Goal: Information Seeking & Learning: Learn about a topic

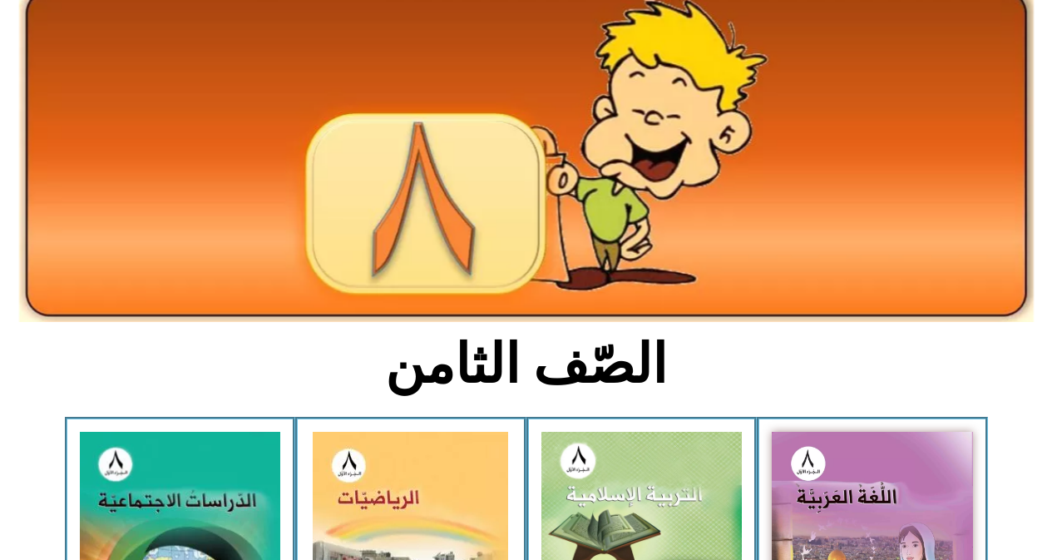
scroll to position [166, 0]
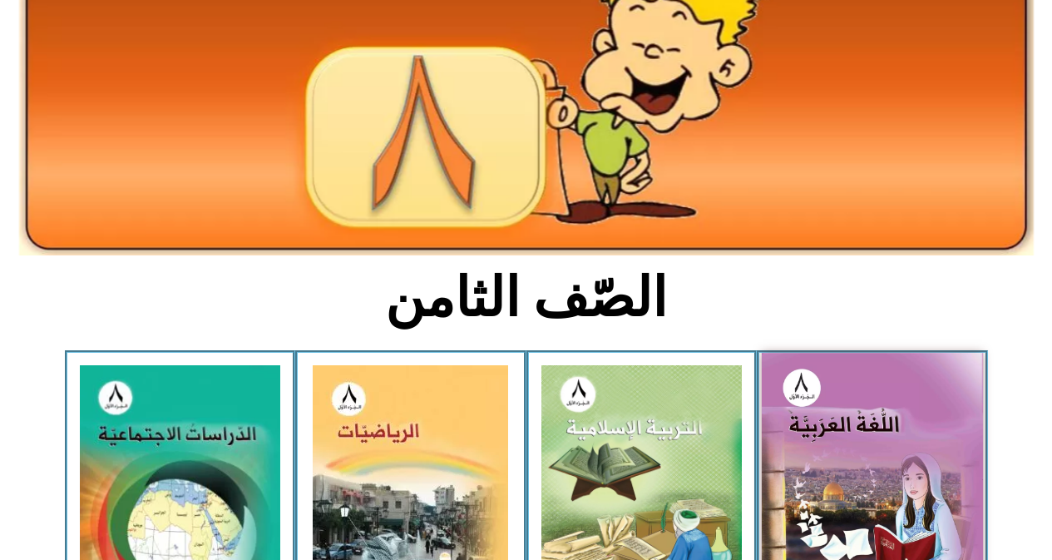
click at [836, 450] on img at bounding box center [872, 489] width 221 height 272
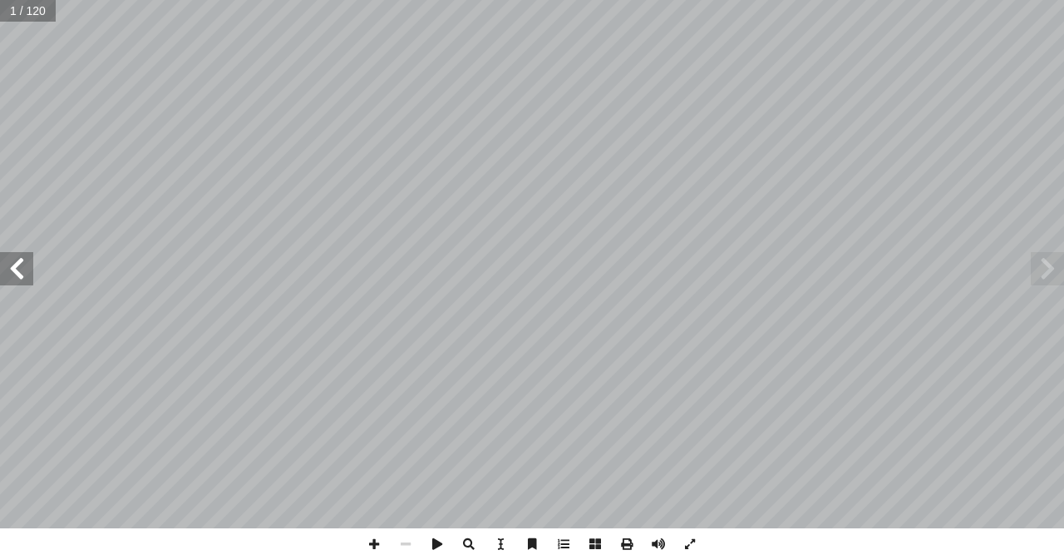
click at [17, 274] on span at bounding box center [16, 268] width 33 height 33
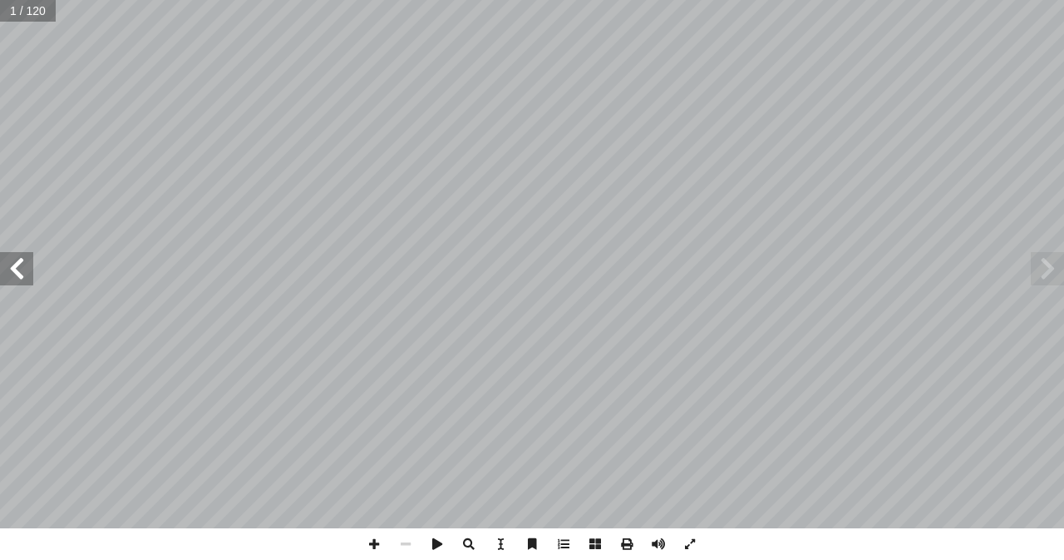
click at [17, 274] on span at bounding box center [16, 268] width 33 height 33
click at [17, 269] on span at bounding box center [16, 268] width 33 height 33
click at [17, 270] on span at bounding box center [16, 268] width 33 height 33
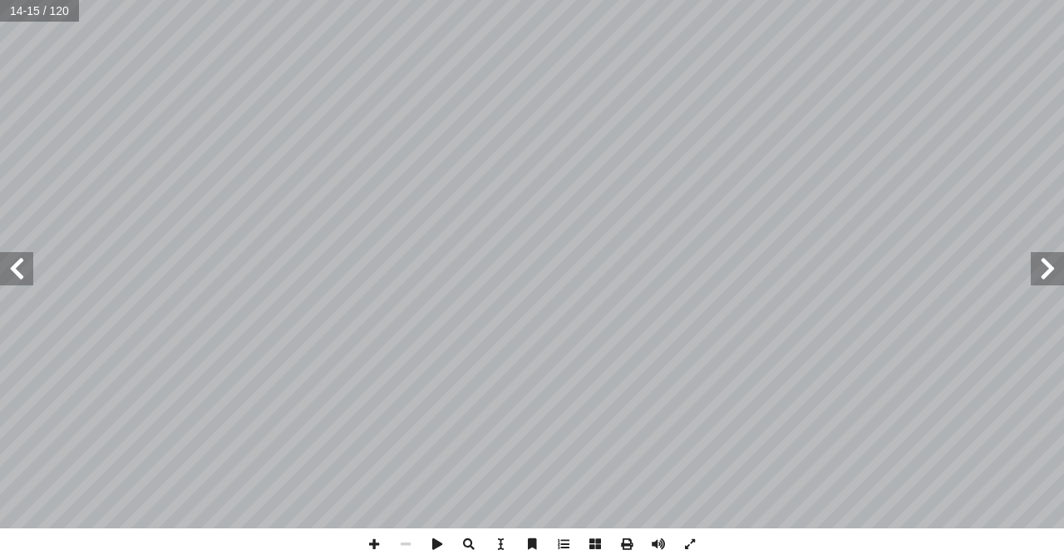
click at [17, 270] on span at bounding box center [16, 268] width 33 height 33
click at [23, 252] on span at bounding box center [16, 268] width 33 height 33
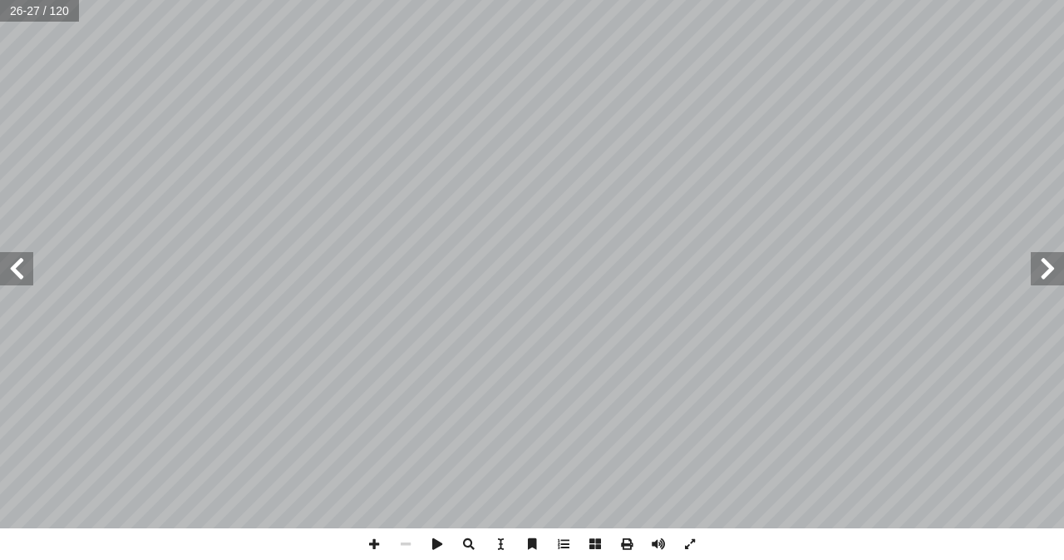
click at [24, 254] on span at bounding box center [16, 268] width 33 height 33
click at [22, 269] on span at bounding box center [16, 268] width 33 height 33
click at [377, 550] on span at bounding box center [374, 544] width 32 height 32
click at [13, 272] on span at bounding box center [16, 268] width 33 height 33
click at [1043, 266] on span at bounding box center [1047, 268] width 33 height 33
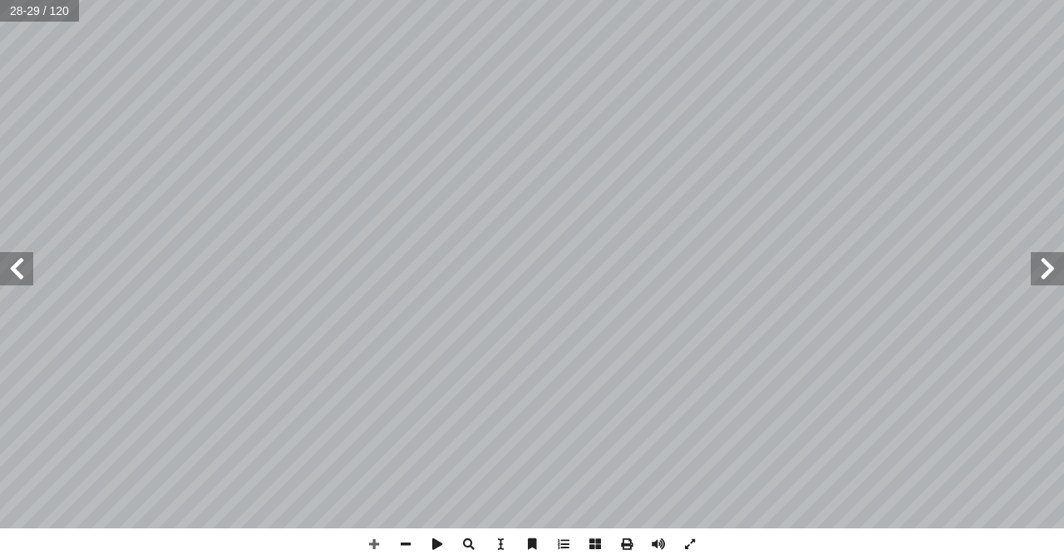
click at [22, 258] on span at bounding box center [16, 268] width 33 height 33
